Goal: Task Accomplishment & Management: Manage account settings

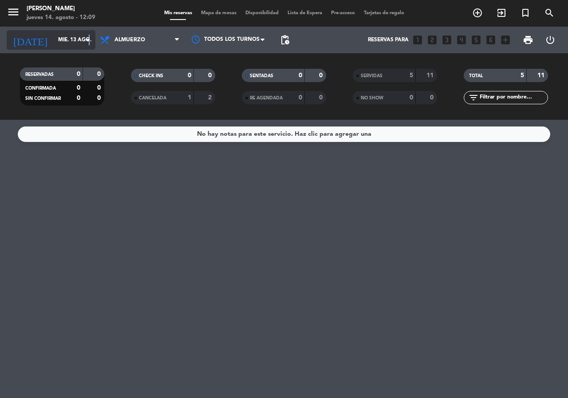
click at [87, 43] on icon "arrow_drop_down" at bounding box center [88, 40] width 11 height 11
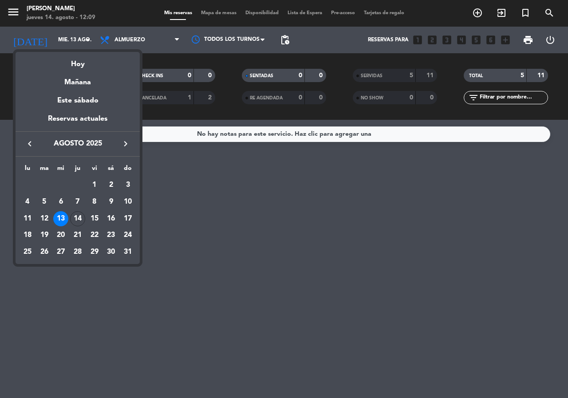
click at [78, 217] on div "14" at bounding box center [77, 218] width 15 height 15
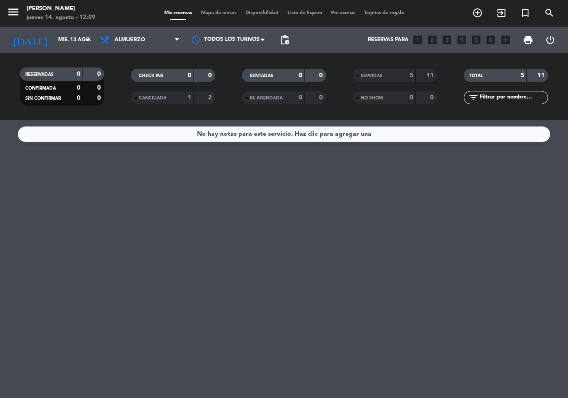
type input "jue. 14 ago."
click at [430, 40] on icon "looks_two" at bounding box center [433, 40] width 12 height 12
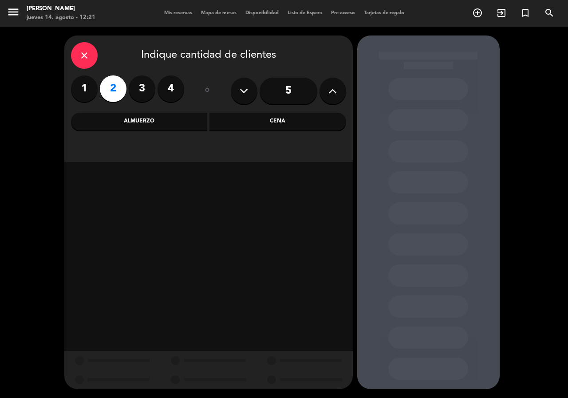
click at [259, 117] on div "Cena" at bounding box center [278, 122] width 137 height 18
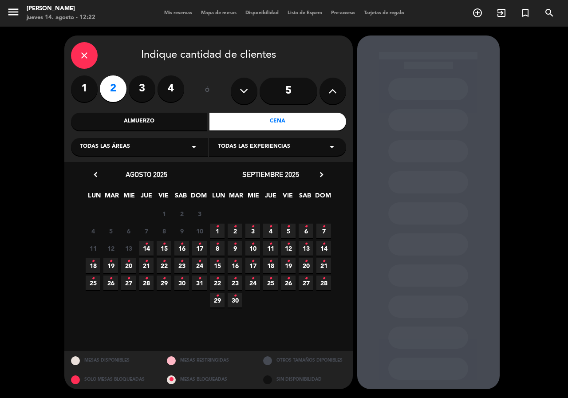
click at [148, 247] on span "14 •" at bounding box center [146, 248] width 15 height 15
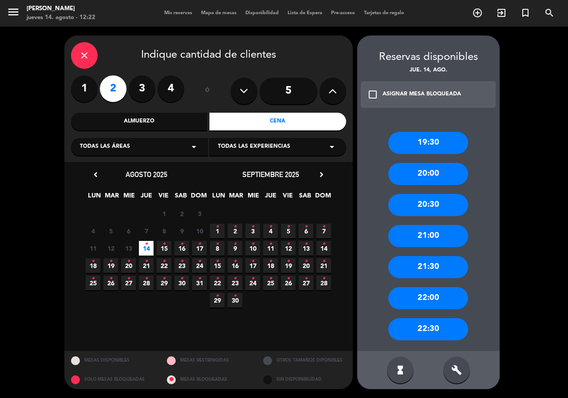
click at [432, 240] on div "21:00" at bounding box center [429, 236] width 80 height 22
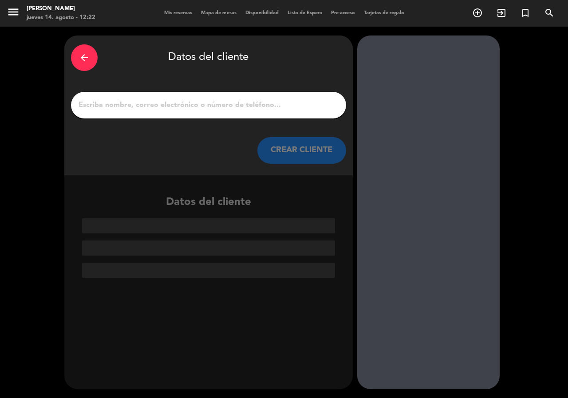
click at [238, 101] on input "1" at bounding box center [209, 105] width 262 height 12
type input "s"
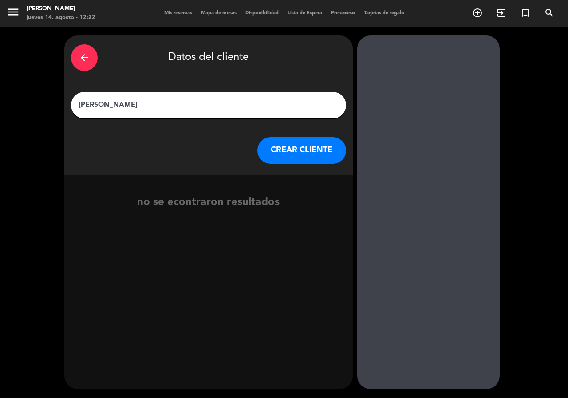
type input "[PERSON_NAME]"
click at [298, 154] on button "CREAR CLIENTE" at bounding box center [302, 150] width 89 height 27
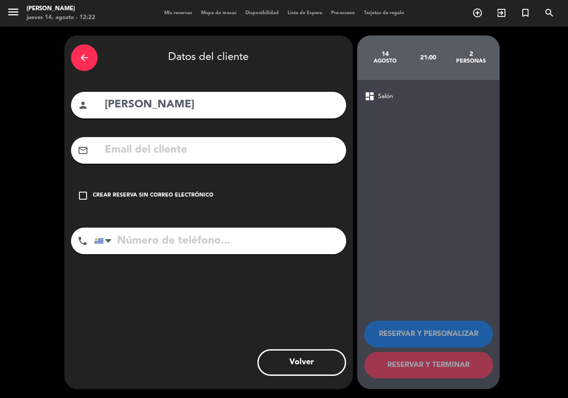
click at [83, 193] on icon "check_box_outline_blank" at bounding box center [83, 196] width 11 height 11
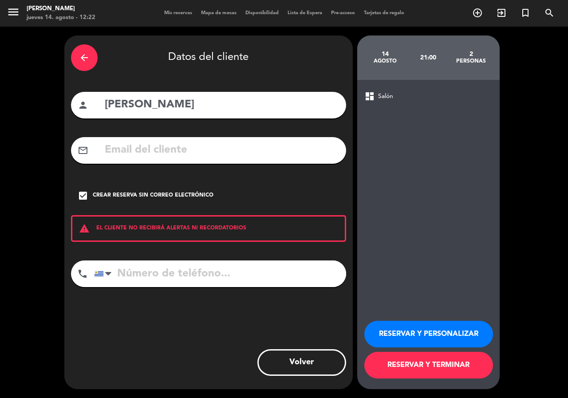
click at [135, 272] on input "tel" at bounding box center [220, 274] width 252 height 27
paste input "094611582"
type input "094611582"
click at [413, 332] on button "RESERVAR Y PERSONALIZAR" at bounding box center [429, 334] width 129 height 27
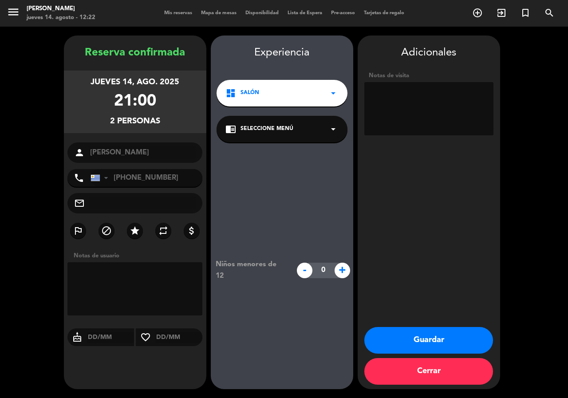
click at [331, 128] on icon "arrow_drop_down" at bounding box center [333, 129] width 11 height 11
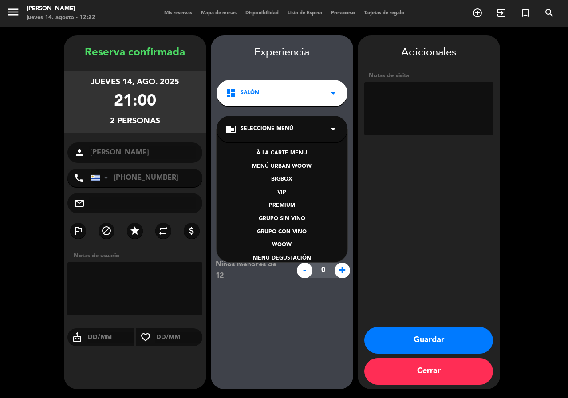
click at [285, 180] on div "BIGBOX" at bounding box center [282, 179] width 113 height 9
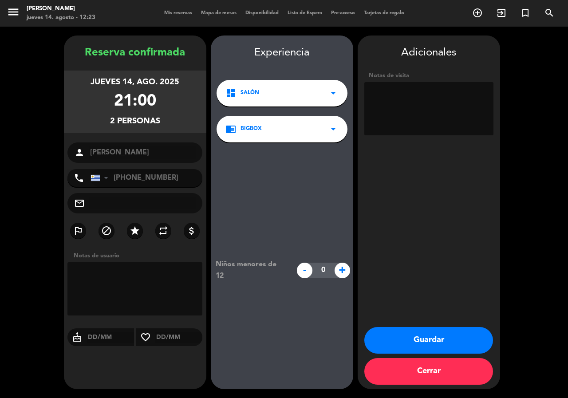
click at [421, 335] on button "Guardar" at bounding box center [429, 340] width 129 height 27
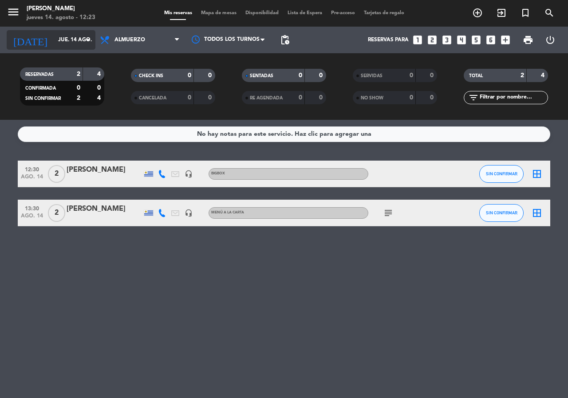
click at [75, 41] on input "jue. 14 ago." at bounding box center [89, 39] width 71 height 15
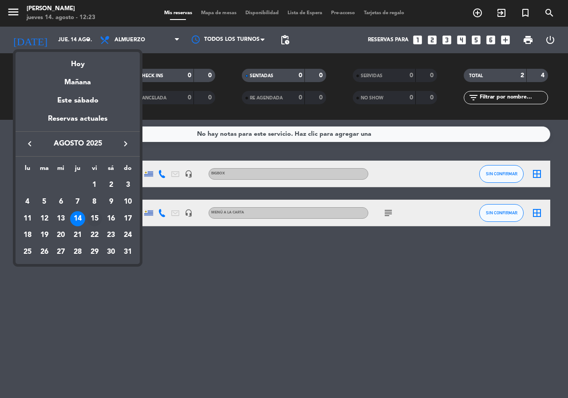
click at [92, 216] on div "15" at bounding box center [94, 218] width 15 height 15
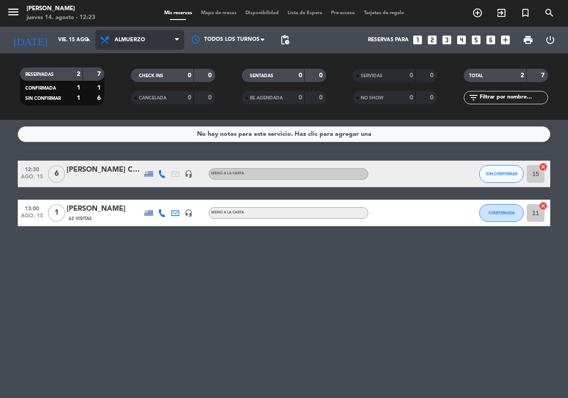
click at [164, 39] on span "Almuerzo" at bounding box center [139, 40] width 89 height 20
click at [147, 100] on div "menu [PERSON_NAME] jueves 14. agosto - 12:23 Mis reservas Mapa de mesas Disponi…" at bounding box center [284, 60] width 568 height 120
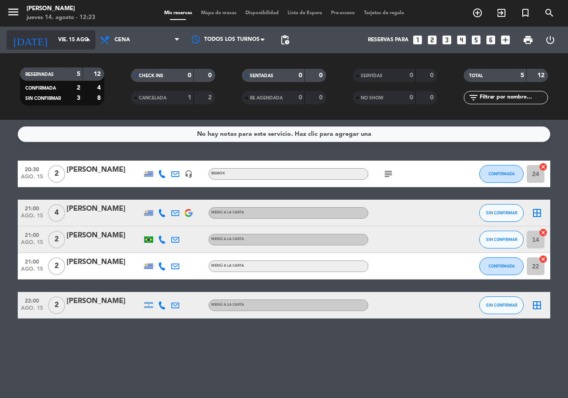
click at [84, 44] on icon "arrow_drop_down" at bounding box center [88, 40] width 11 height 11
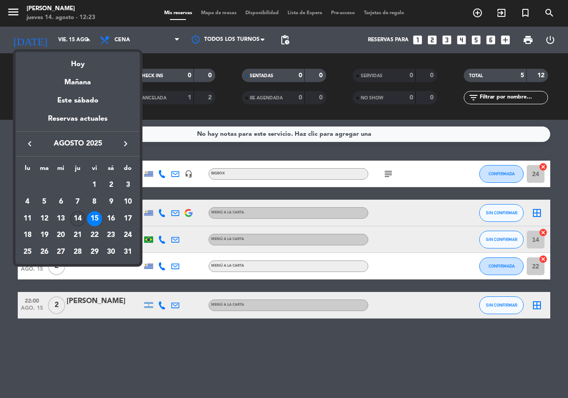
click at [78, 219] on div "14" at bounding box center [77, 218] width 15 height 15
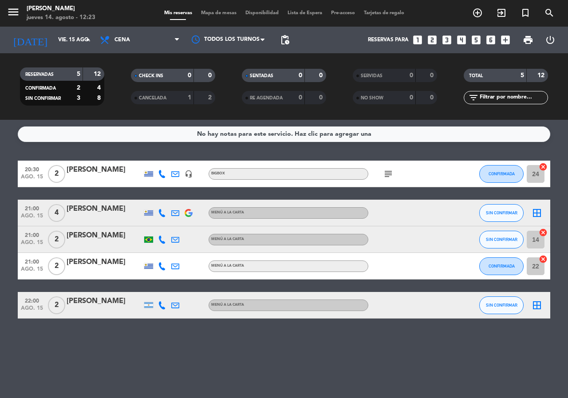
type input "jue. 14 ago."
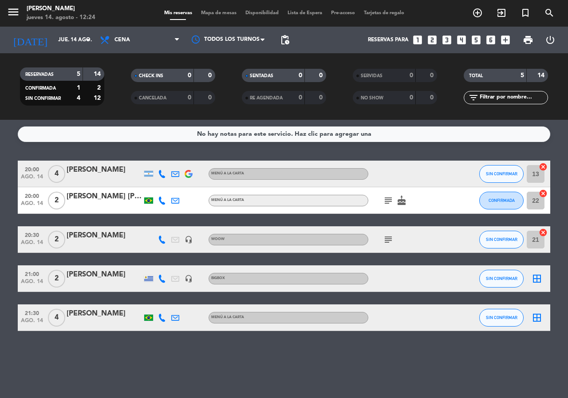
click at [129, 279] on div "[PERSON_NAME]" at bounding box center [104, 275] width 75 height 12
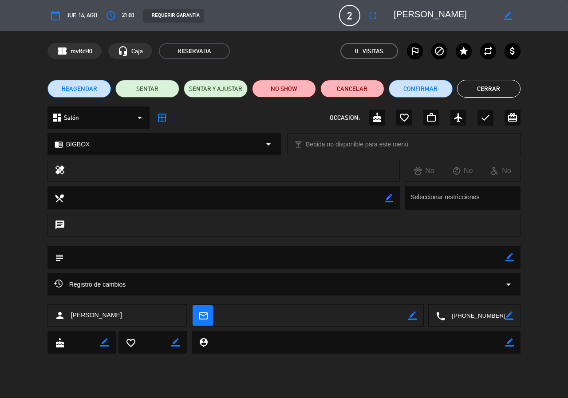
click at [143, 262] on textarea at bounding box center [285, 257] width 442 height 23
click at [507, 255] on icon "border_color" at bounding box center [510, 257] width 8 height 8
paste textarea "AFTN9EID"
click at [512, 258] on icon at bounding box center [510, 257] width 8 height 8
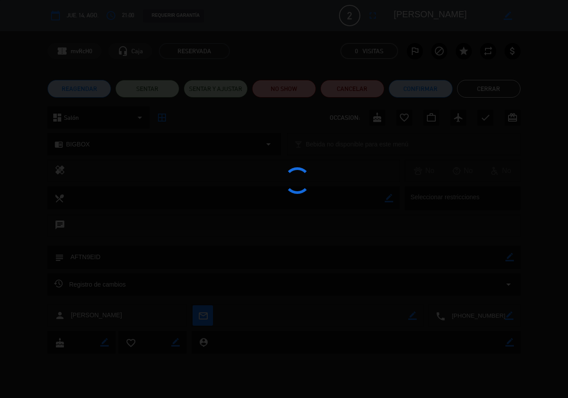
type textarea "AFTN9EID"
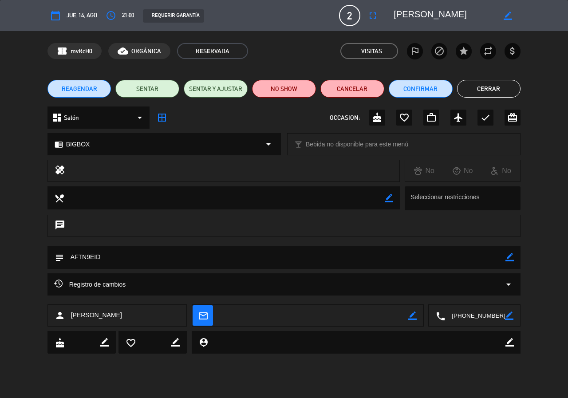
click at [476, 86] on button "Cerrar" at bounding box center [489, 89] width 64 height 18
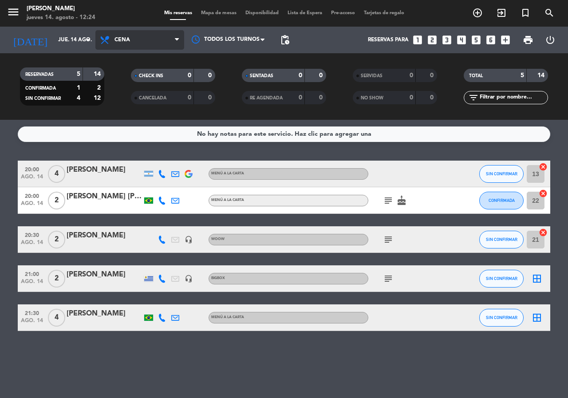
click at [139, 33] on span "Cena" at bounding box center [139, 40] width 89 height 20
click at [152, 80] on div "menu [PERSON_NAME] jueves 14. agosto - 12:24 Mis reservas Mapa de mesas Disponi…" at bounding box center [284, 60] width 568 height 120
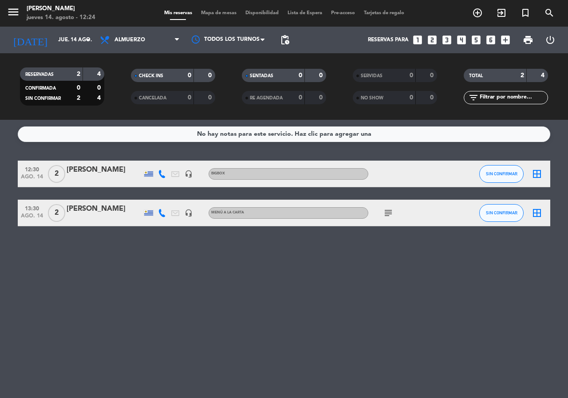
click at [133, 170] on div "[PERSON_NAME]" at bounding box center [104, 170] width 75 height 12
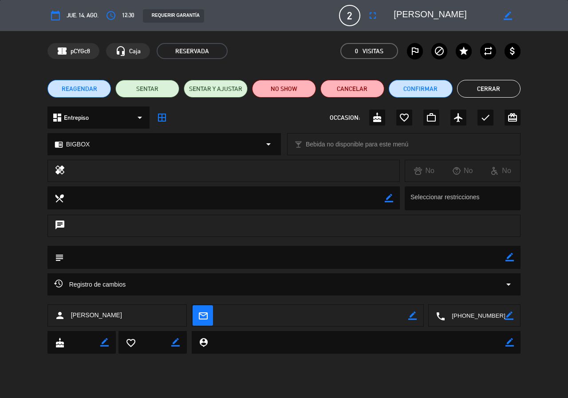
click at [510, 255] on icon "border_color" at bounding box center [510, 257] width 8 height 8
drag, startPoint x: 179, startPoint y: 196, endPoint x: 95, endPoint y: 226, distance: 89.8
drag, startPoint x: 95, startPoint y: 226, endPoint x: 453, endPoint y: 252, distance: 359.3
click at [453, 252] on textarea at bounding box center [285, 257] width 442 height 23
click at [437, 258] on textarea at bounding box center [285, 257] width 442 height 23
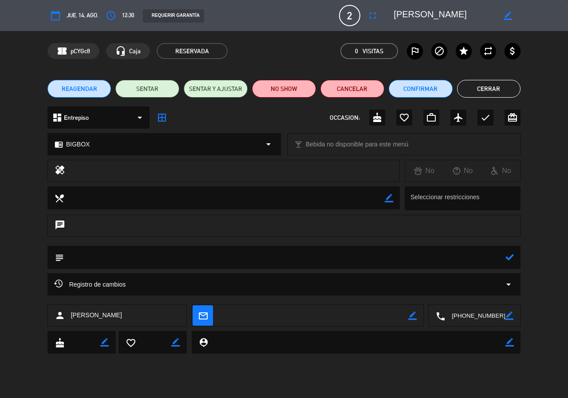
paste textarea "53QZGW77"
type textarea "53QZGW77"
click at [507, 261] on icon at bounding box center [510, 257] width 8 height 8
click at [492, 92] on button "Cerrar" at bounding box center [489, 89] width 64 height 18
